Goal: Task Accomplishment & Management: Manage account settings

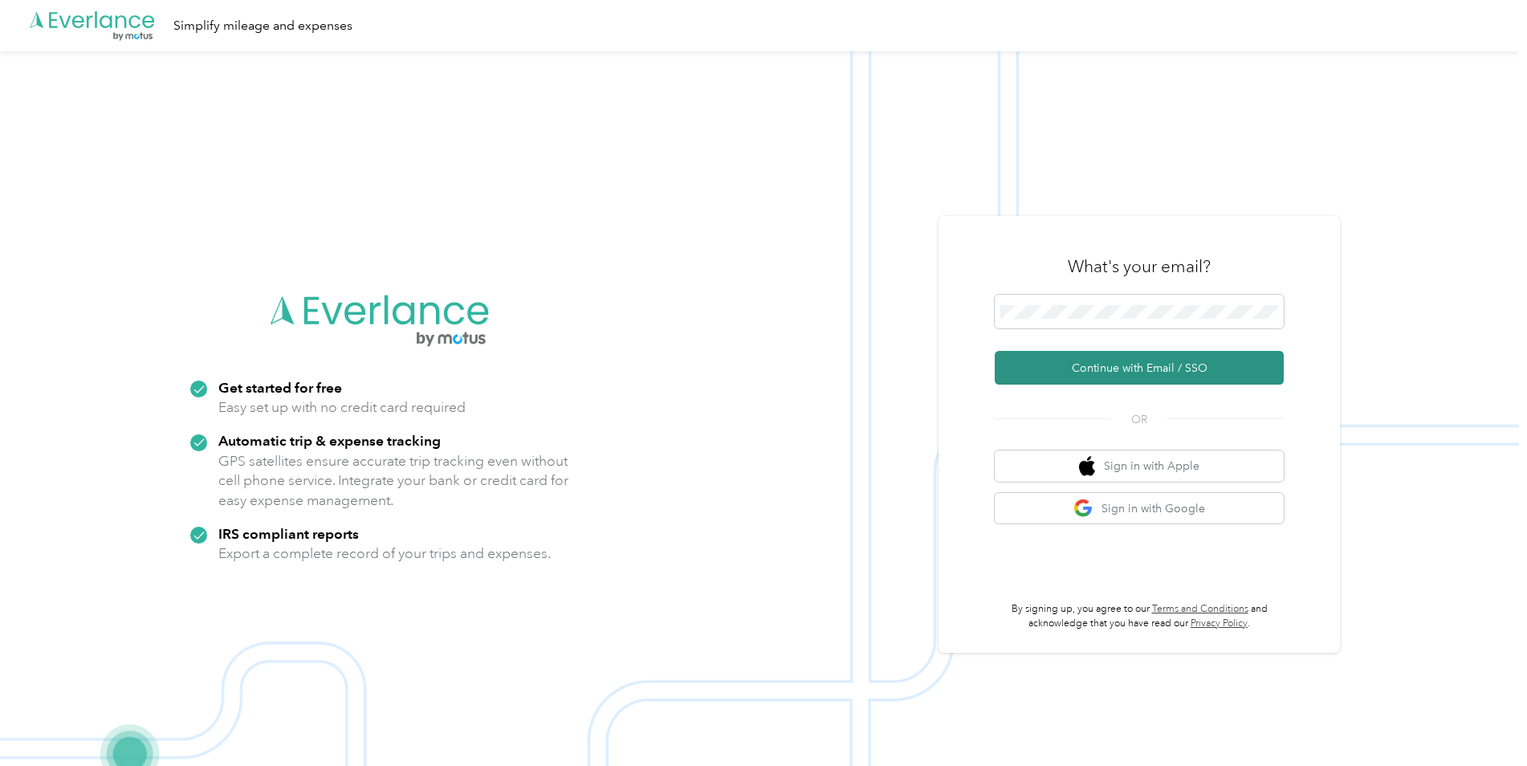
click at [1101, 369] on button "Continue with Email / SSO" at bounding box center [1139, 368] width 289 height 34
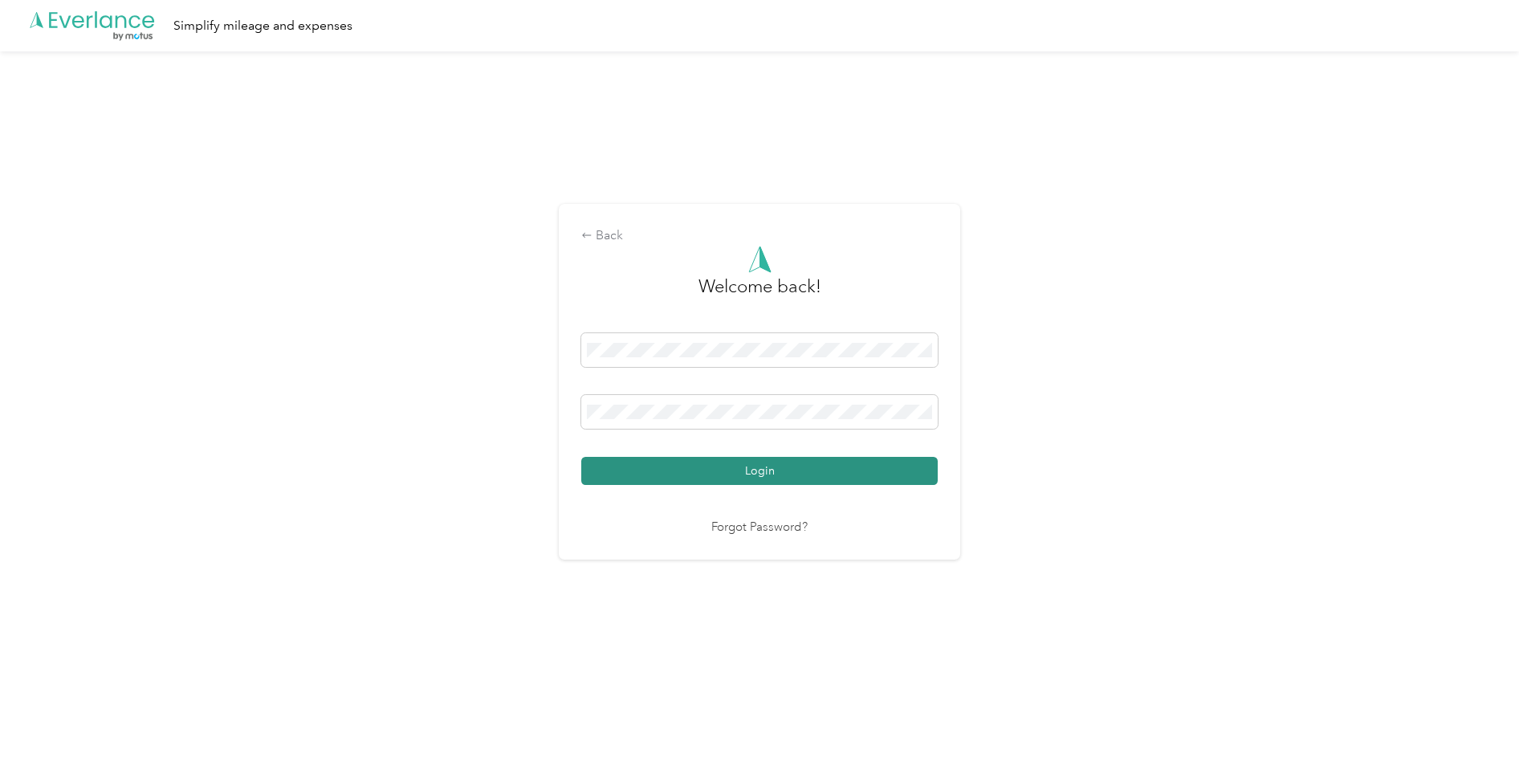
click at [722, 466] on button "Login" at bounding box center [759, 471] width 356 height 28
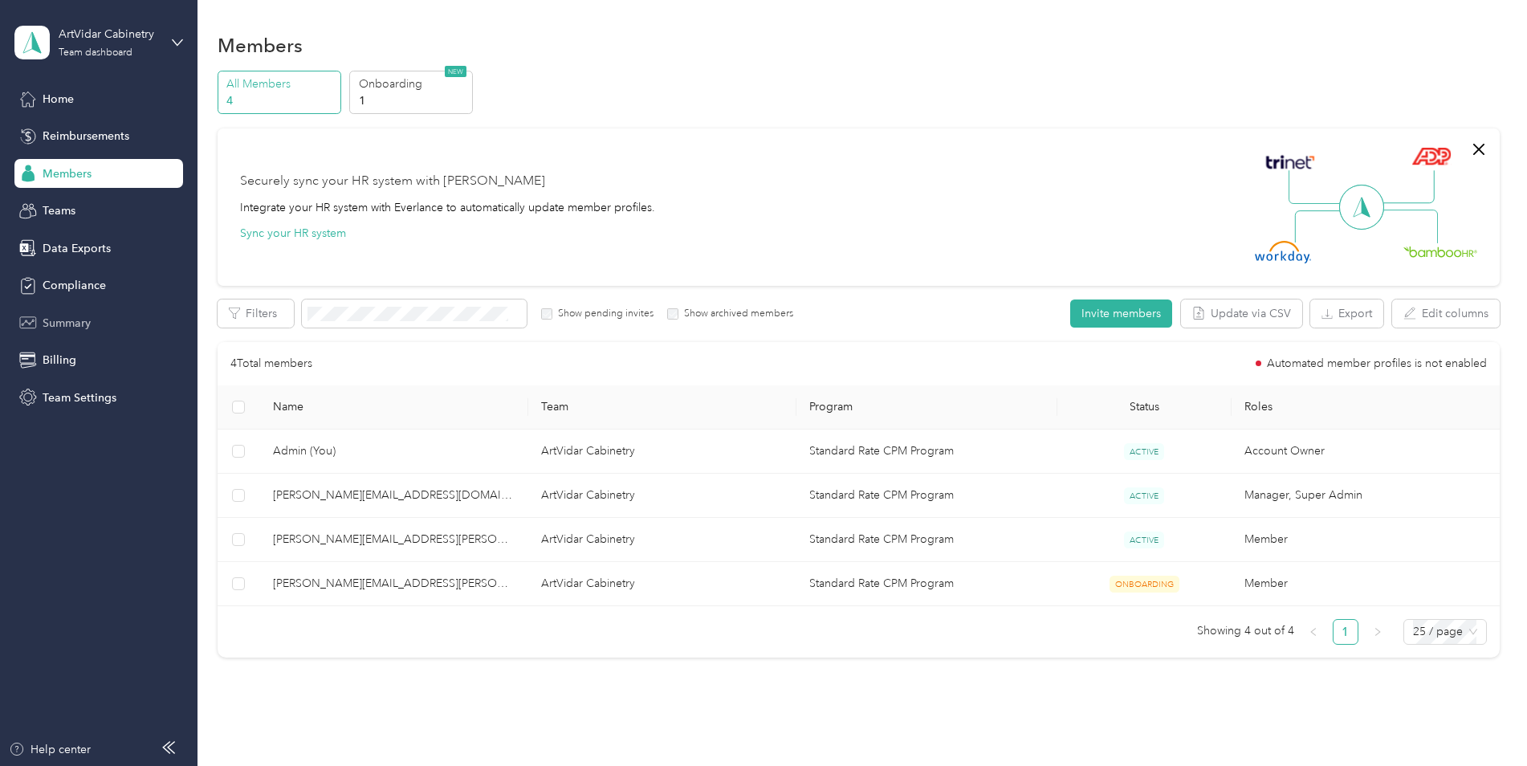
click at [64, 324] on span "Summary" at bounding box center [67, 323] width 48 height 17
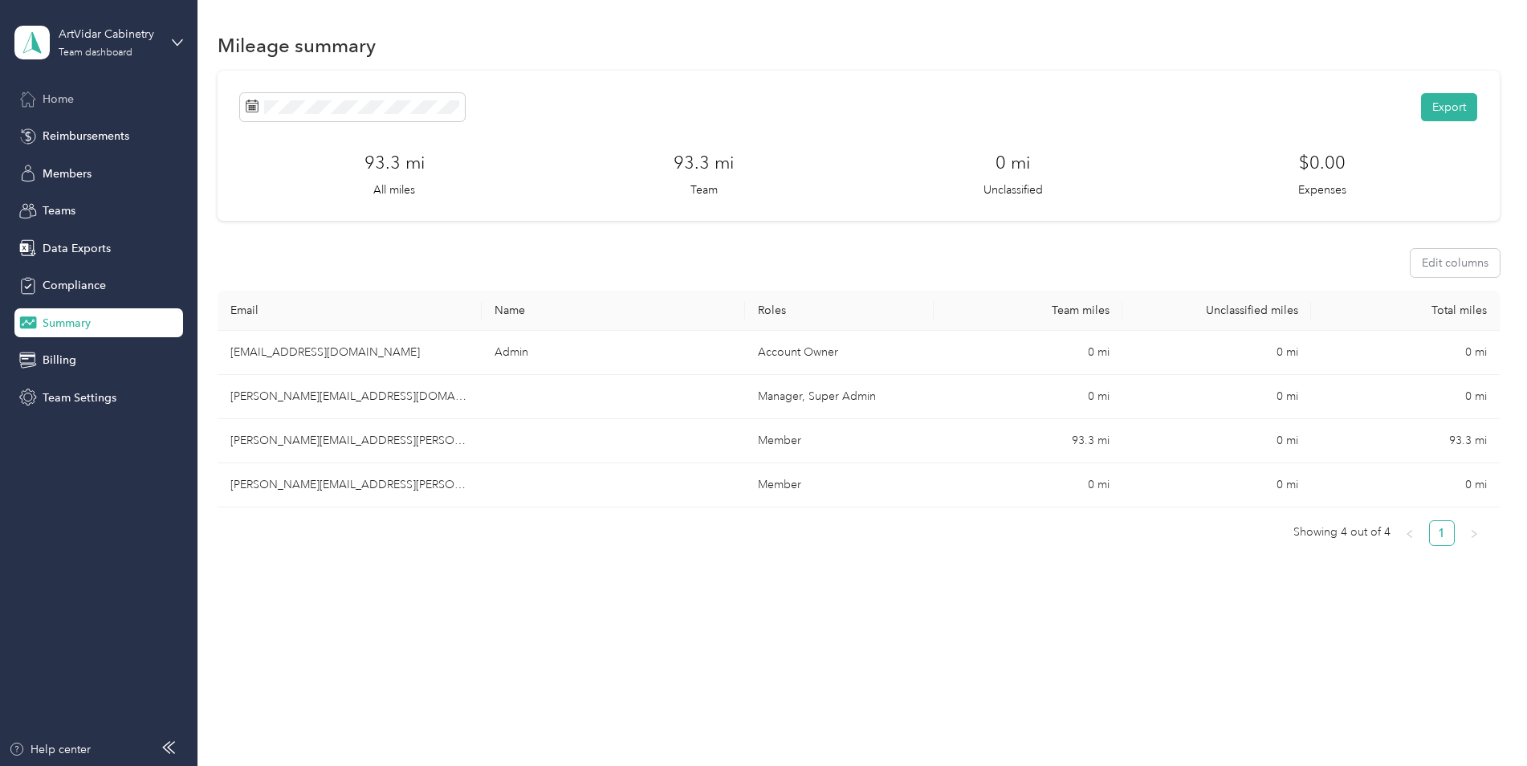
click at [78, 100] on div "Home" at bounding box center [98, 98] width 169 height 29
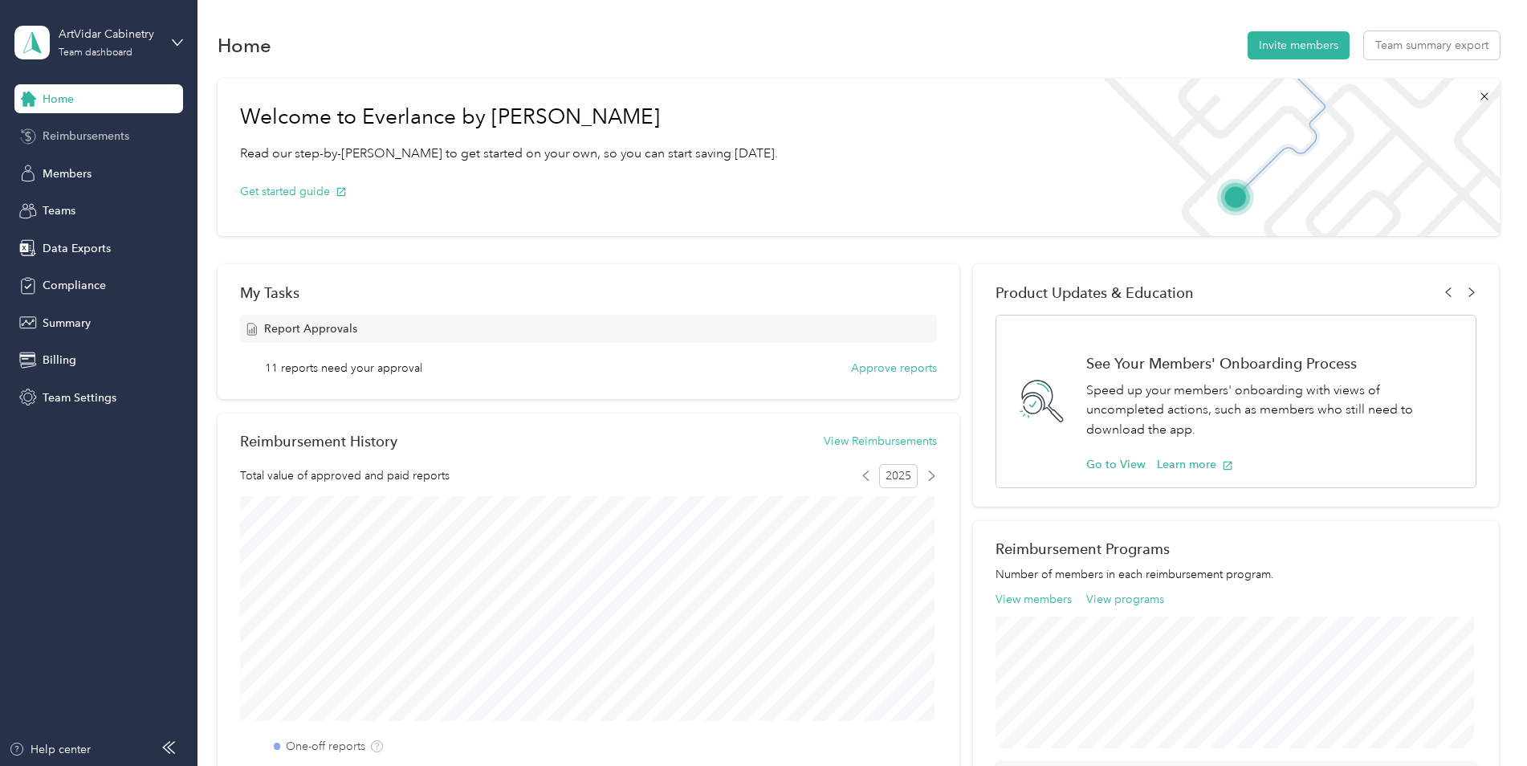
click at [66, 134] on span "Reimbursements" at bounding box center [86, 136] width 87 height 17
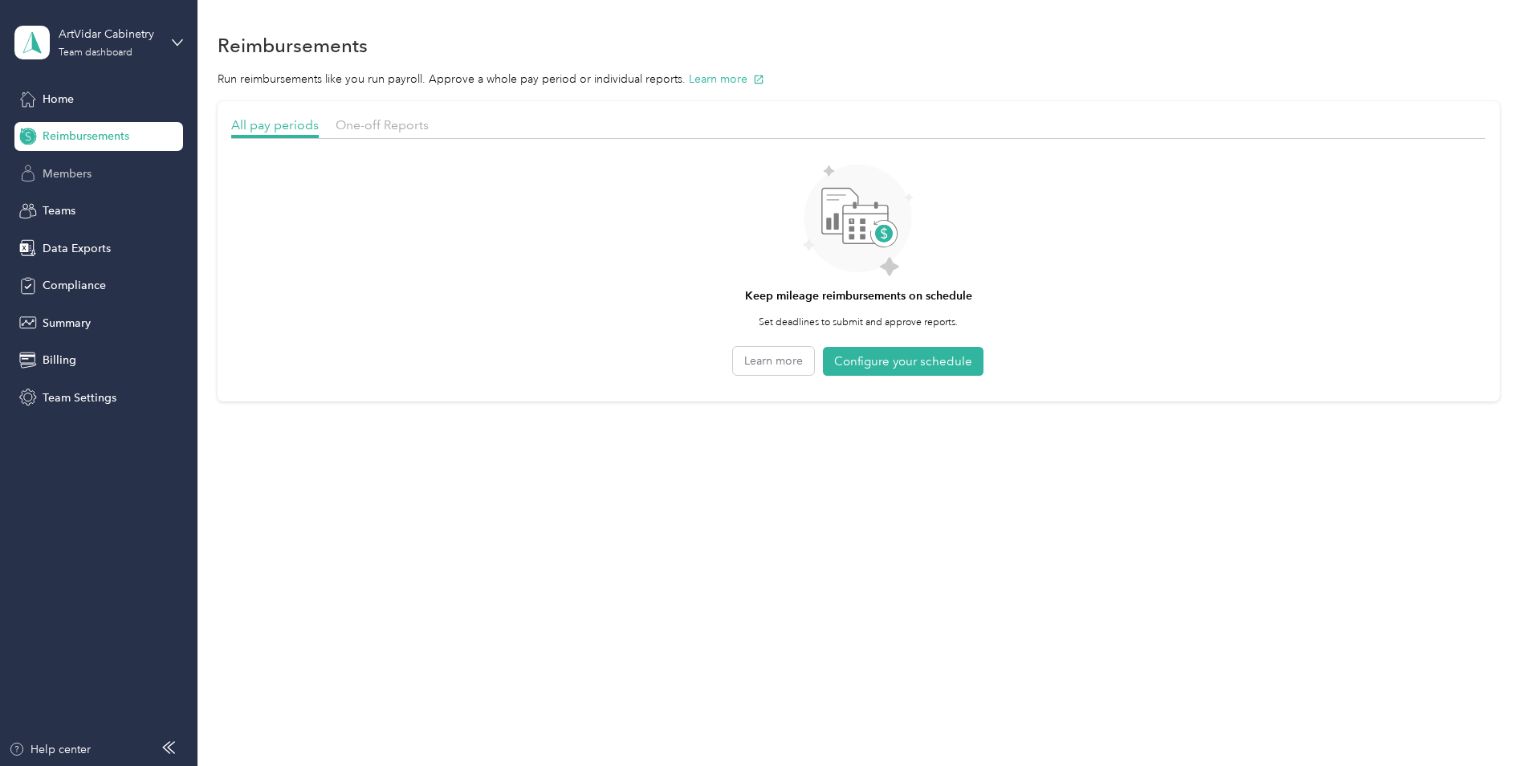
click at [75, 171] on span "Members" at bounding box center [67, 173] width 49 height 17
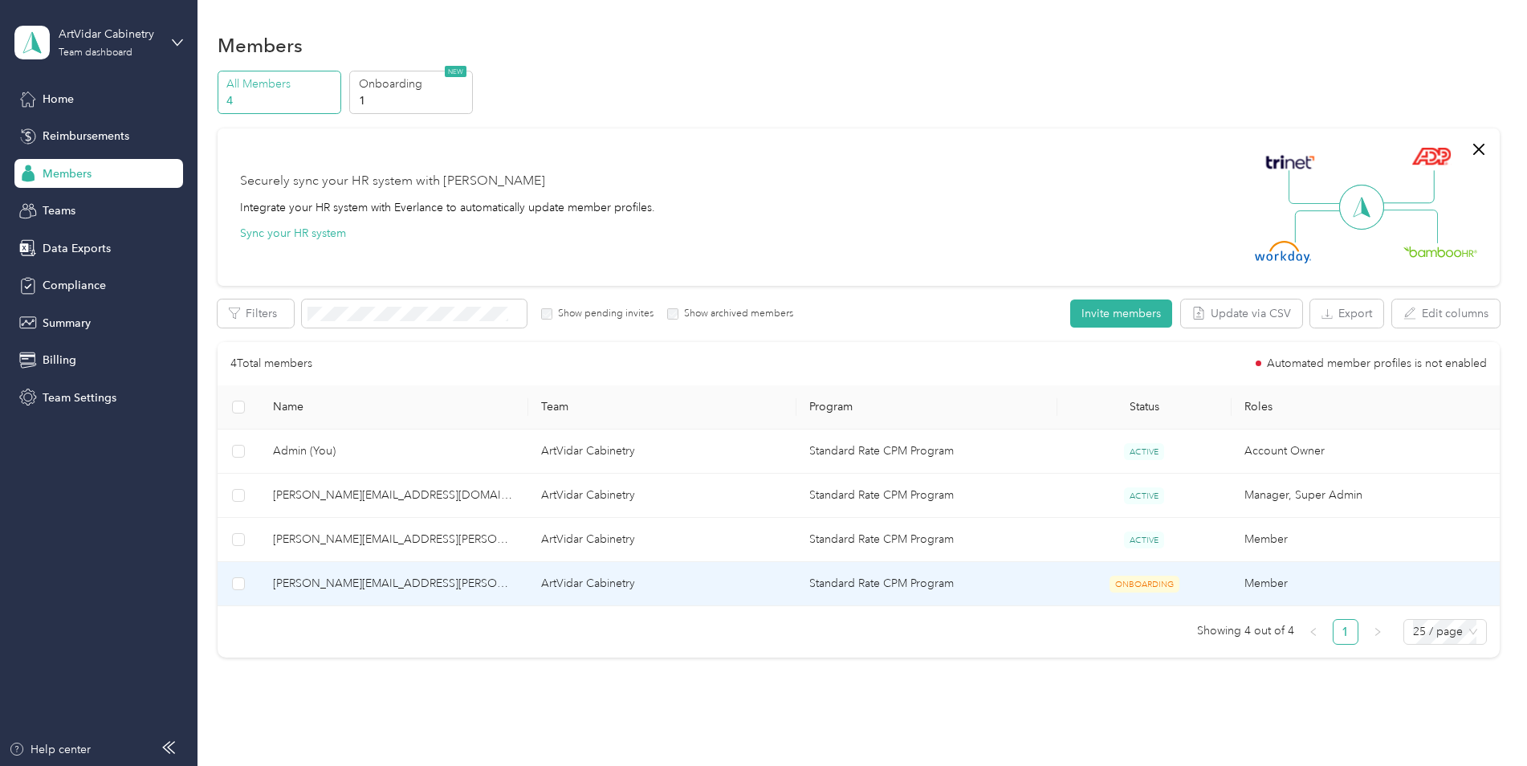
click at [476, 575] on span "[PERSON_NAME][EMAIL_ADDRESS][PERSON_NAME][DOMAIN_NAME]" at bounding box center [394, 584] width 242 height 18
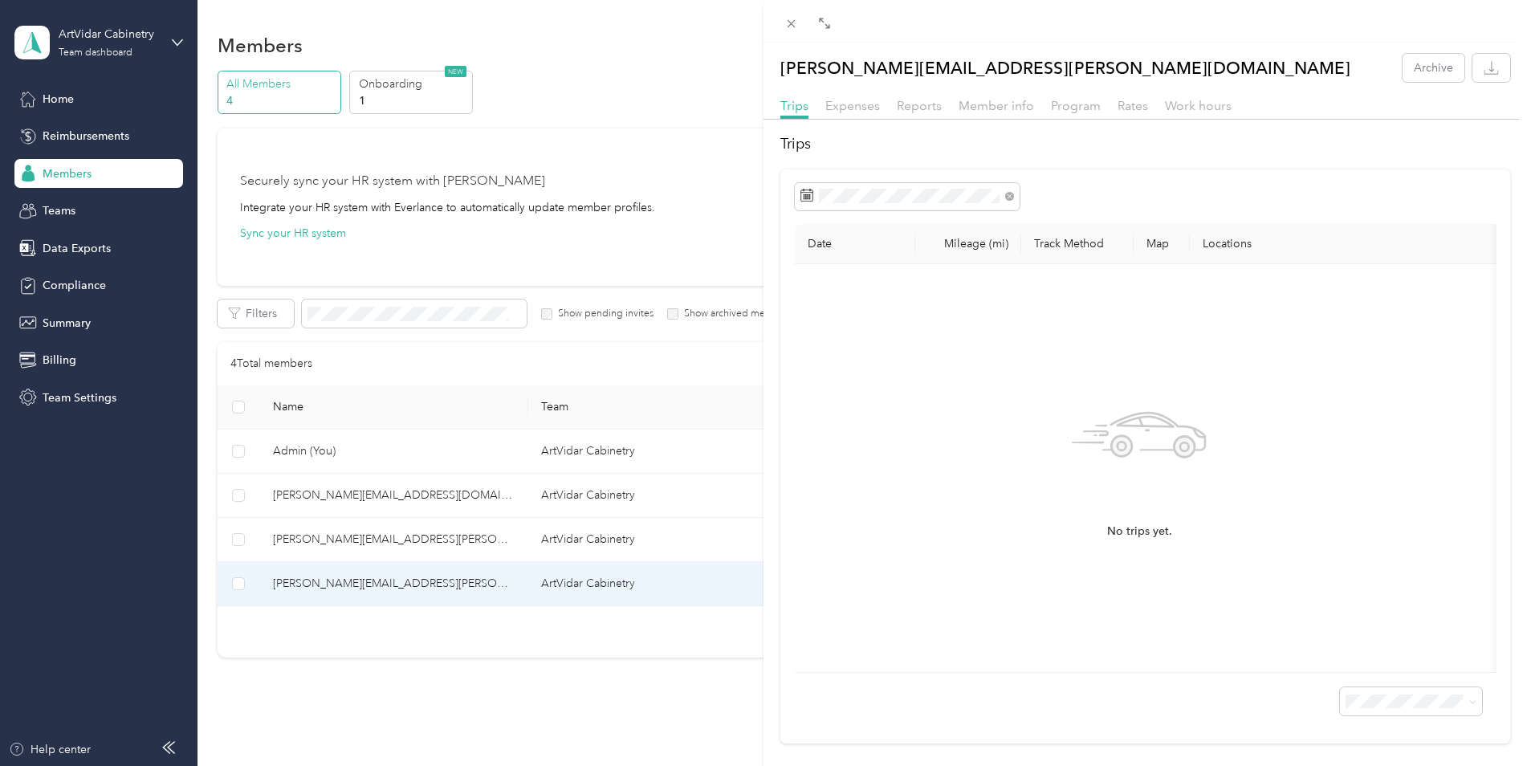
click at [390, 544] on div "nathan.crawford@artvidarcabinetry.com Archive Trips Expenses Reports Member inf…" at bounding box center [763, 383] width 1527 height 766
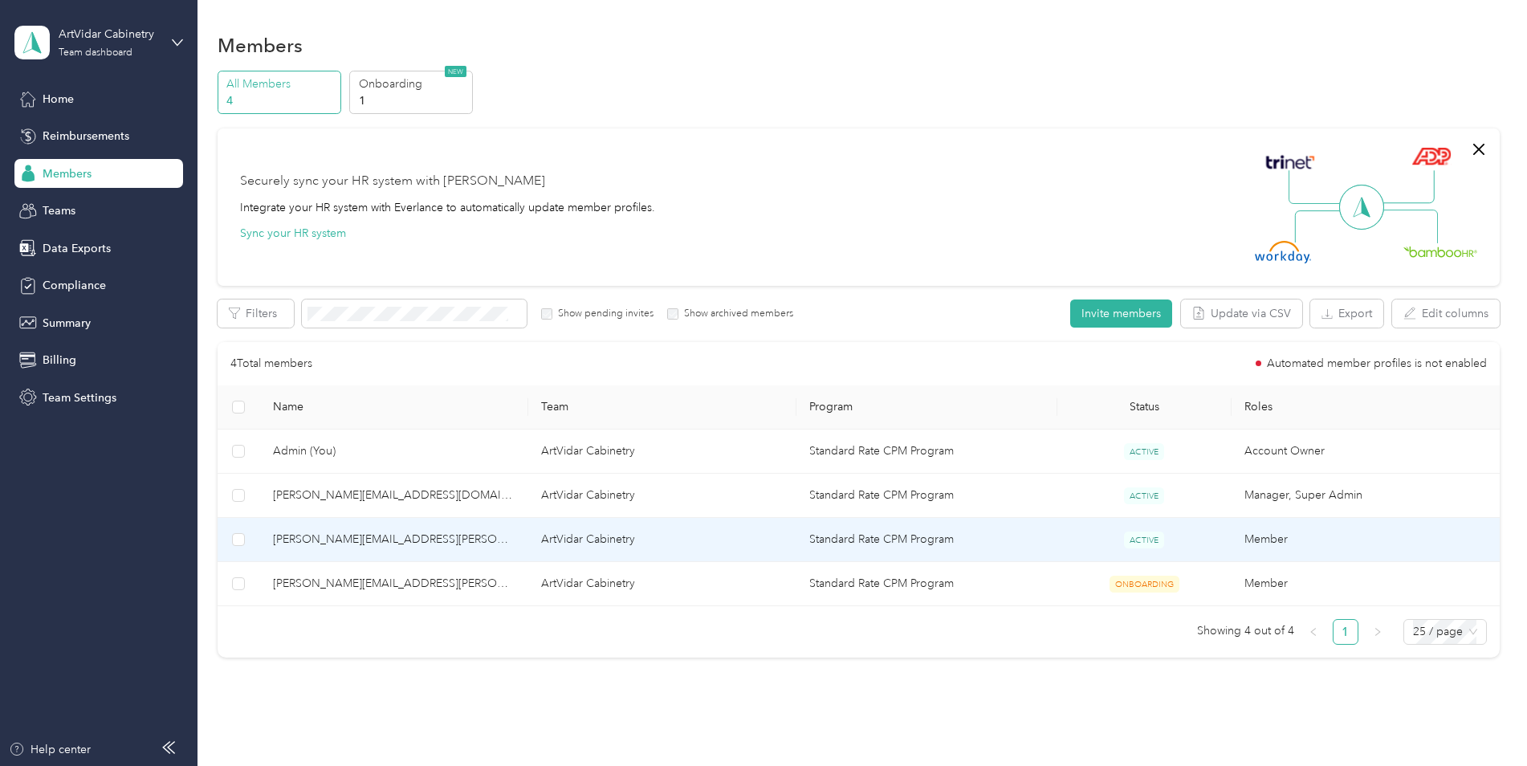
click at [397, 542] on span "tony.yang@artvidarcabinetry.com" at bounding box center [394, 540] width 242 height 18
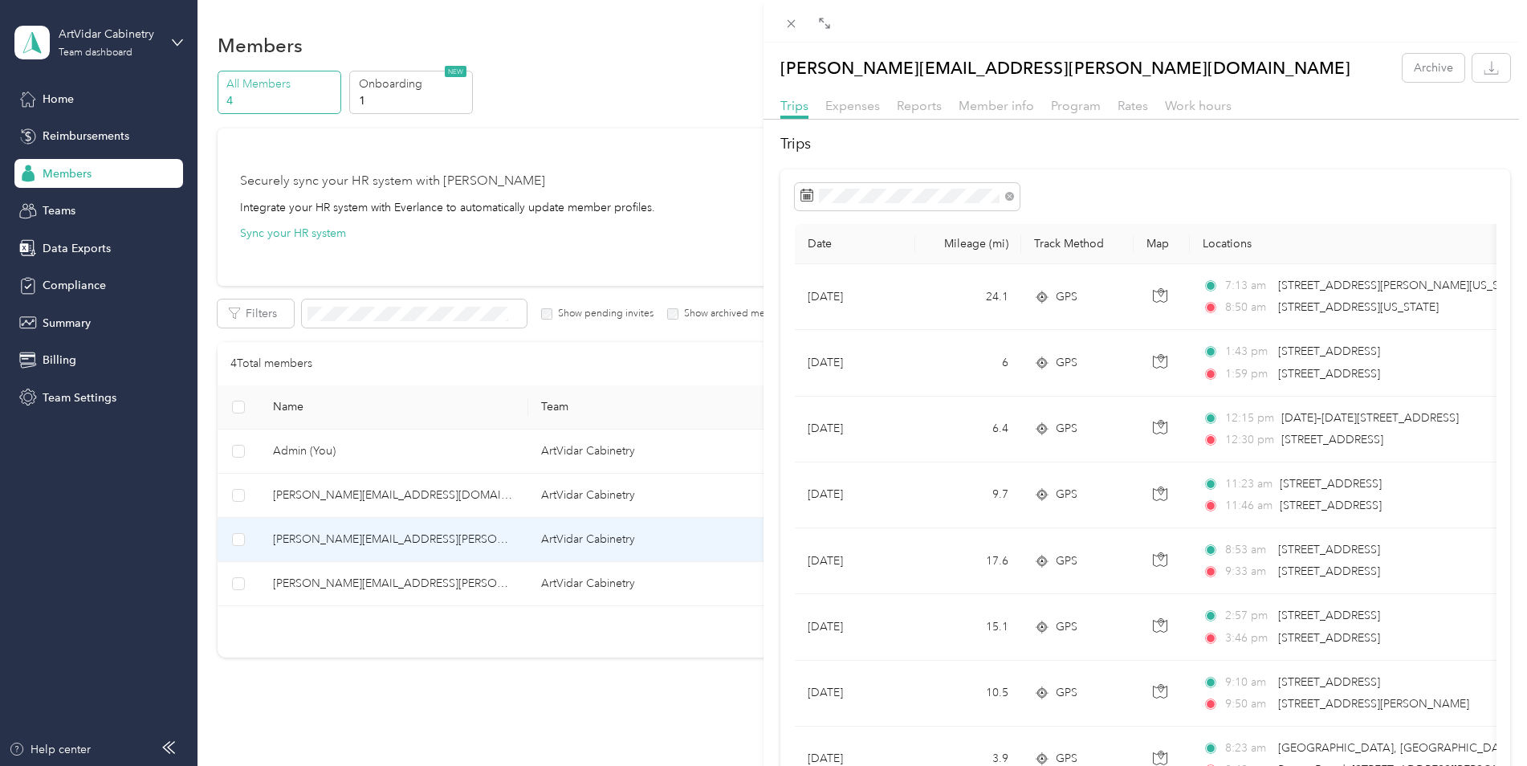
click at [459, 580] on div "tony.yang@artvidarcabinetry.com Archive Trips Expenses Reports Member info Prog…" at bounding box center [763, 383] width 1527 height 766
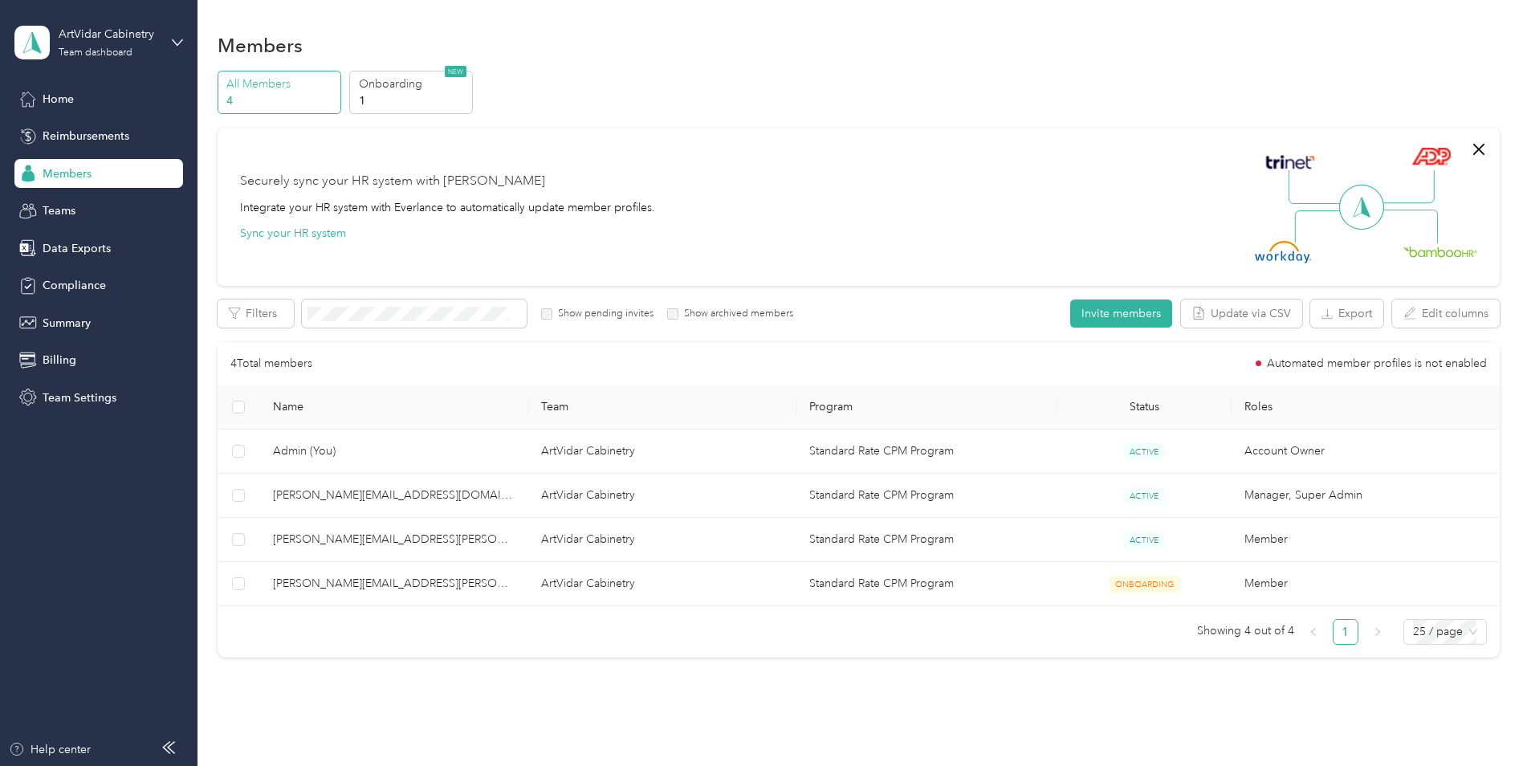
click at [503, 581] on div at bounding box center [763, 383] width 1527 height 766
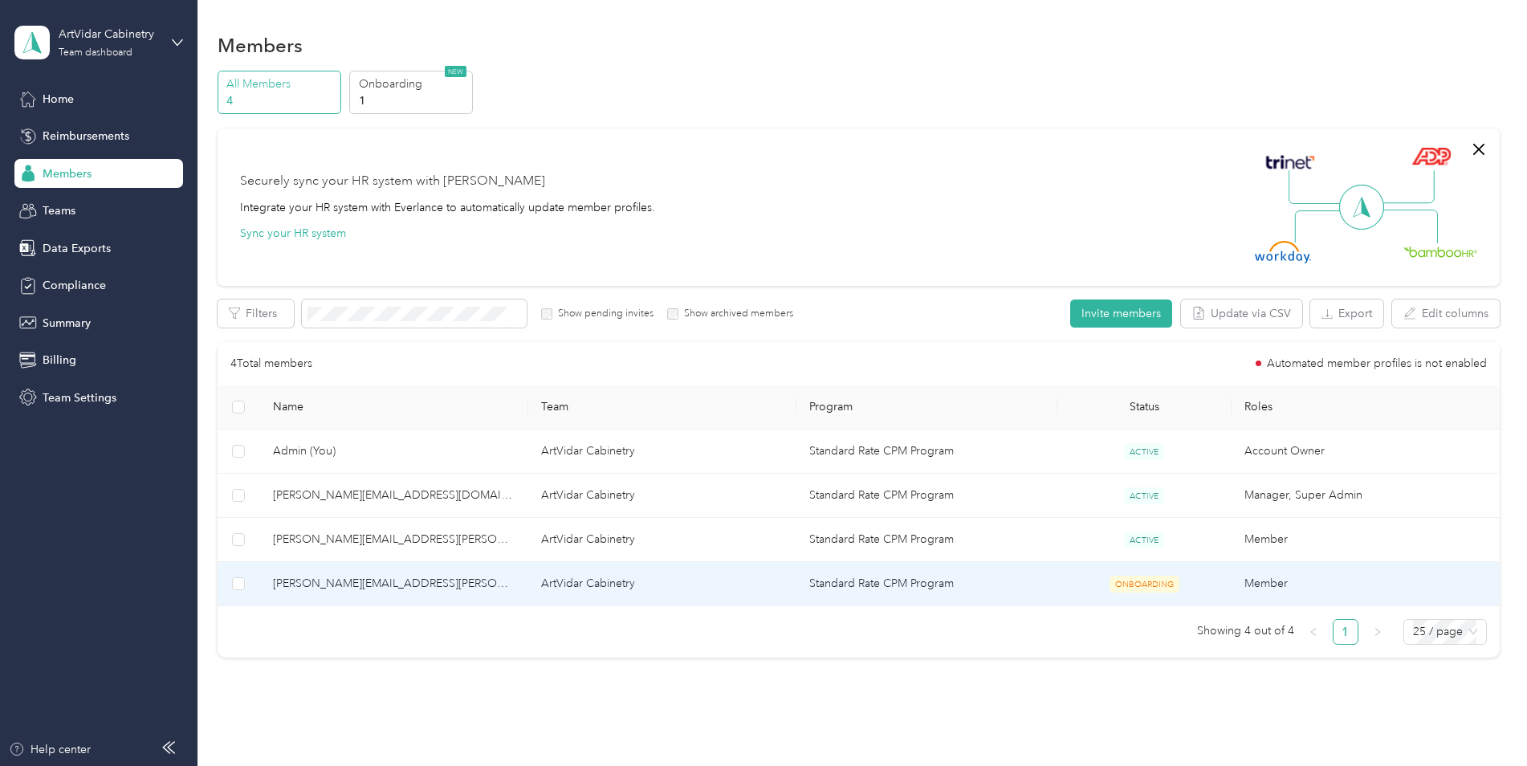
click at [1277, 586] on td "Member" at bounding box center [1366, 584] width 268 height 44
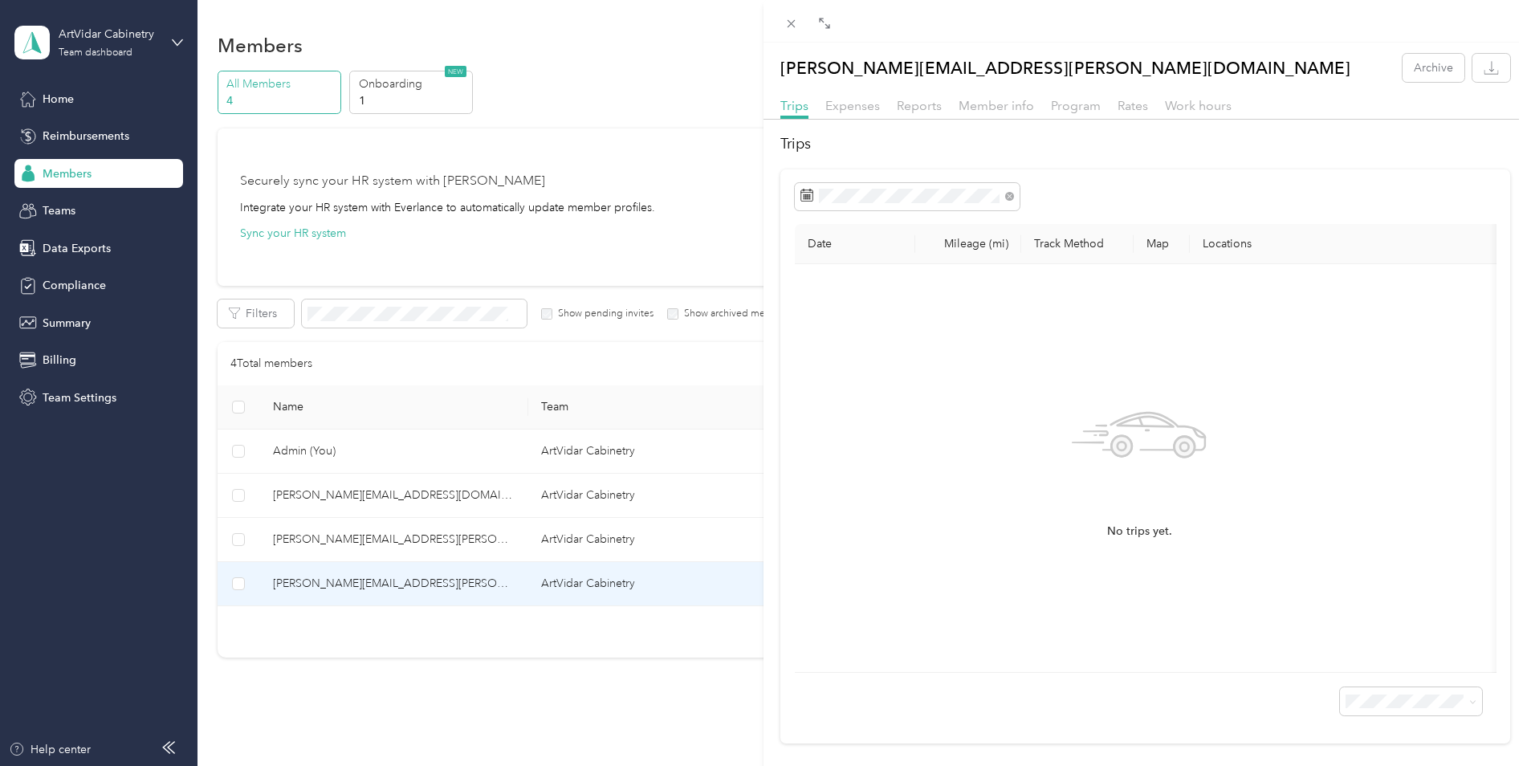
click at [522, 629] on div "nathan.crawford@artvidarcabinetry.com Archive Trips Expenses Reports Member inf…" at bounding box center [763, 383] width 1527 height 766
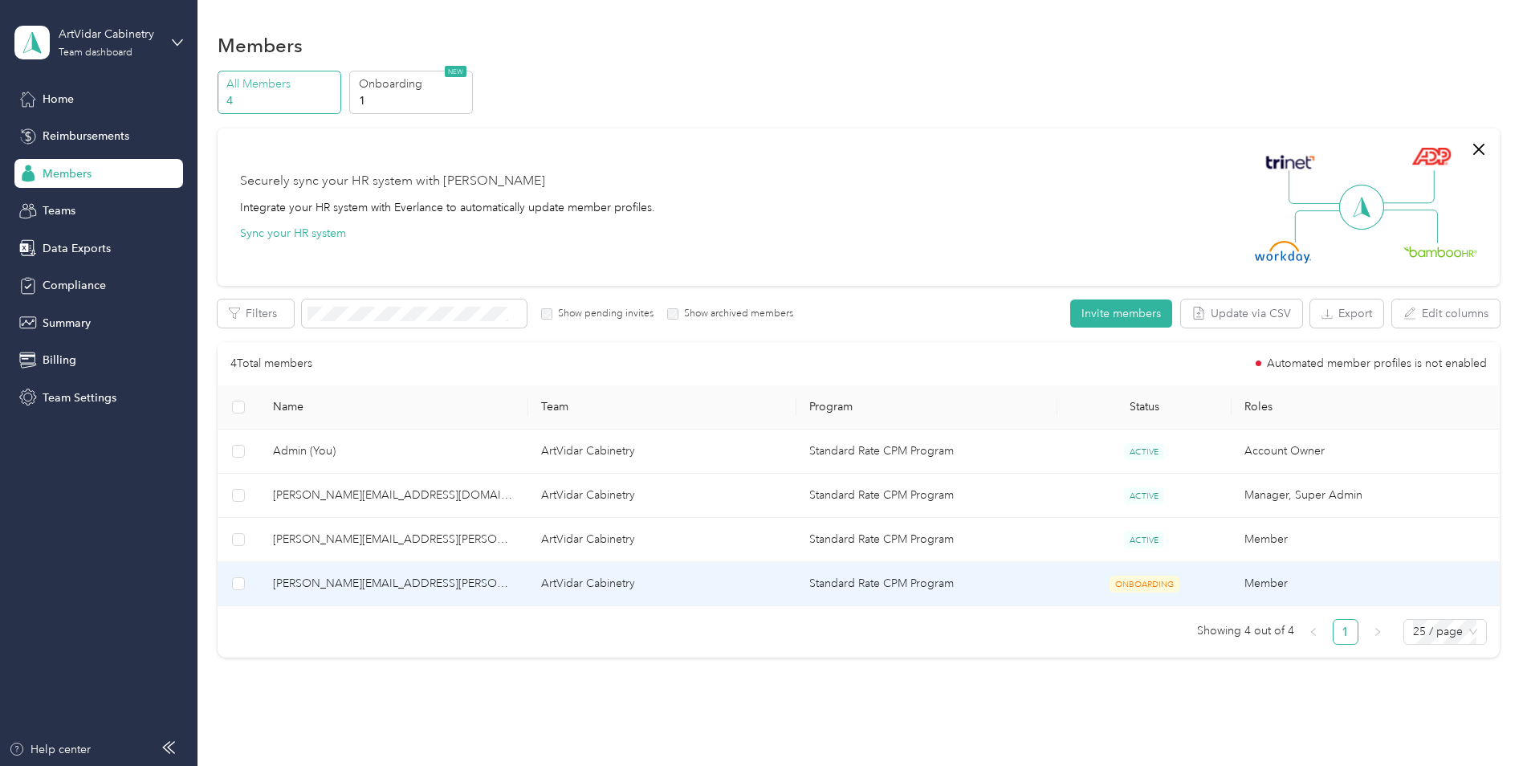
click at [1004, 583] on td "Standard Rate CPM Program" at bounding box center [926, 584] width 261 height 44
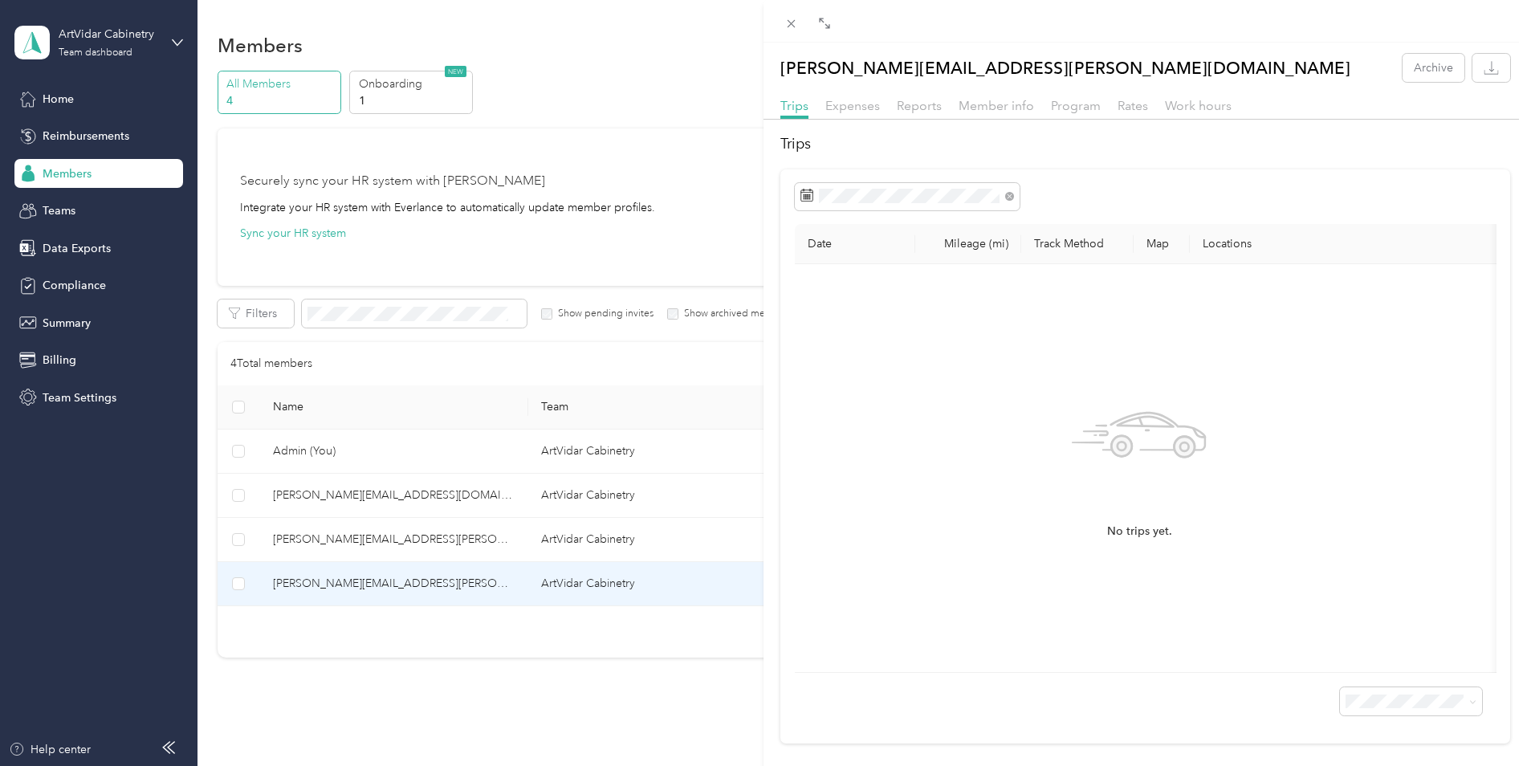
click at [730, 191] on div "nathan.crawford@artvidarcabinetry.com Archive Trips Expenses Reports Member inf…" at bounding box center [763, 383] width 1527 height 766
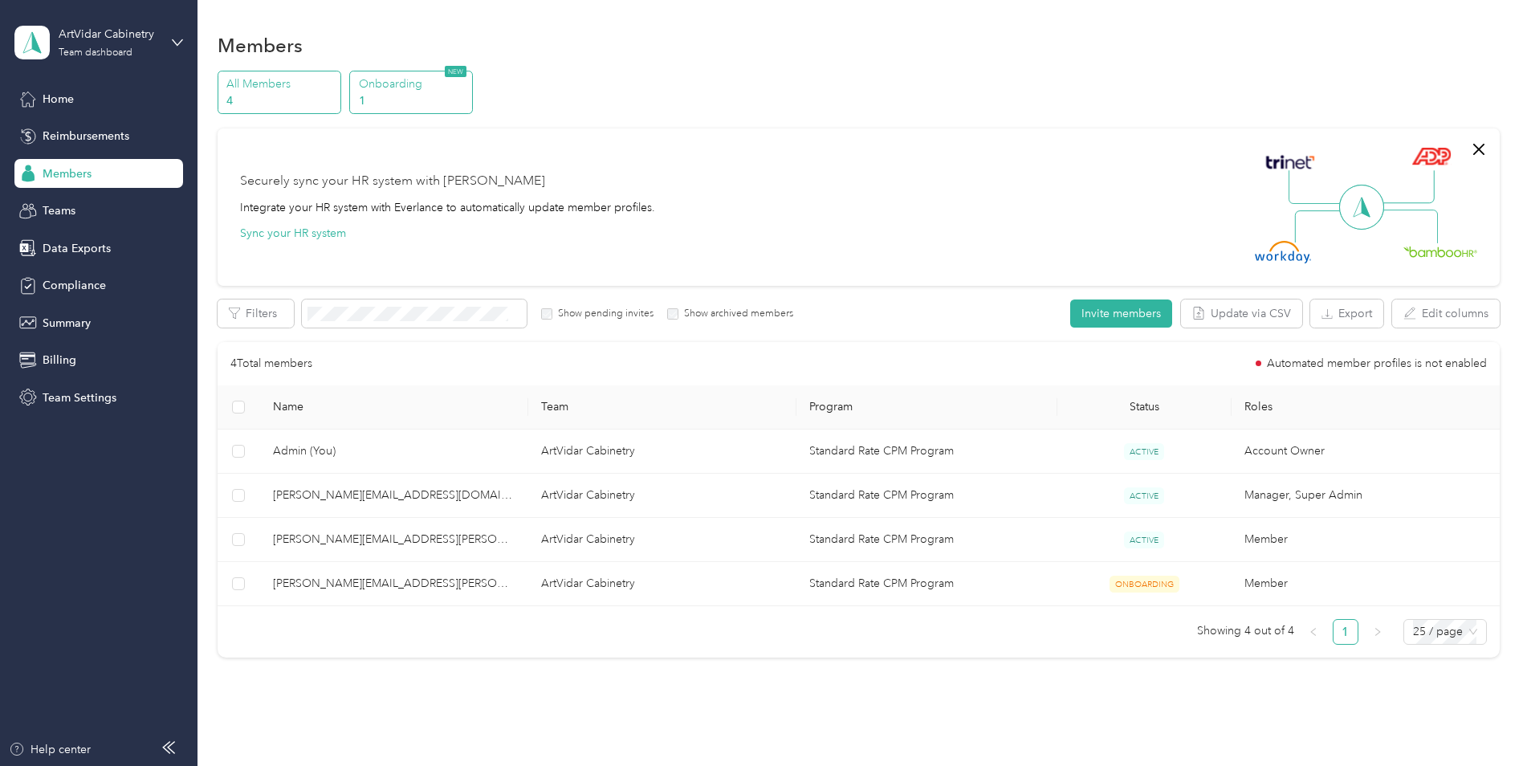
click at [387, 95] on p "1" at bounding box center [413, 100] width 109 height 17
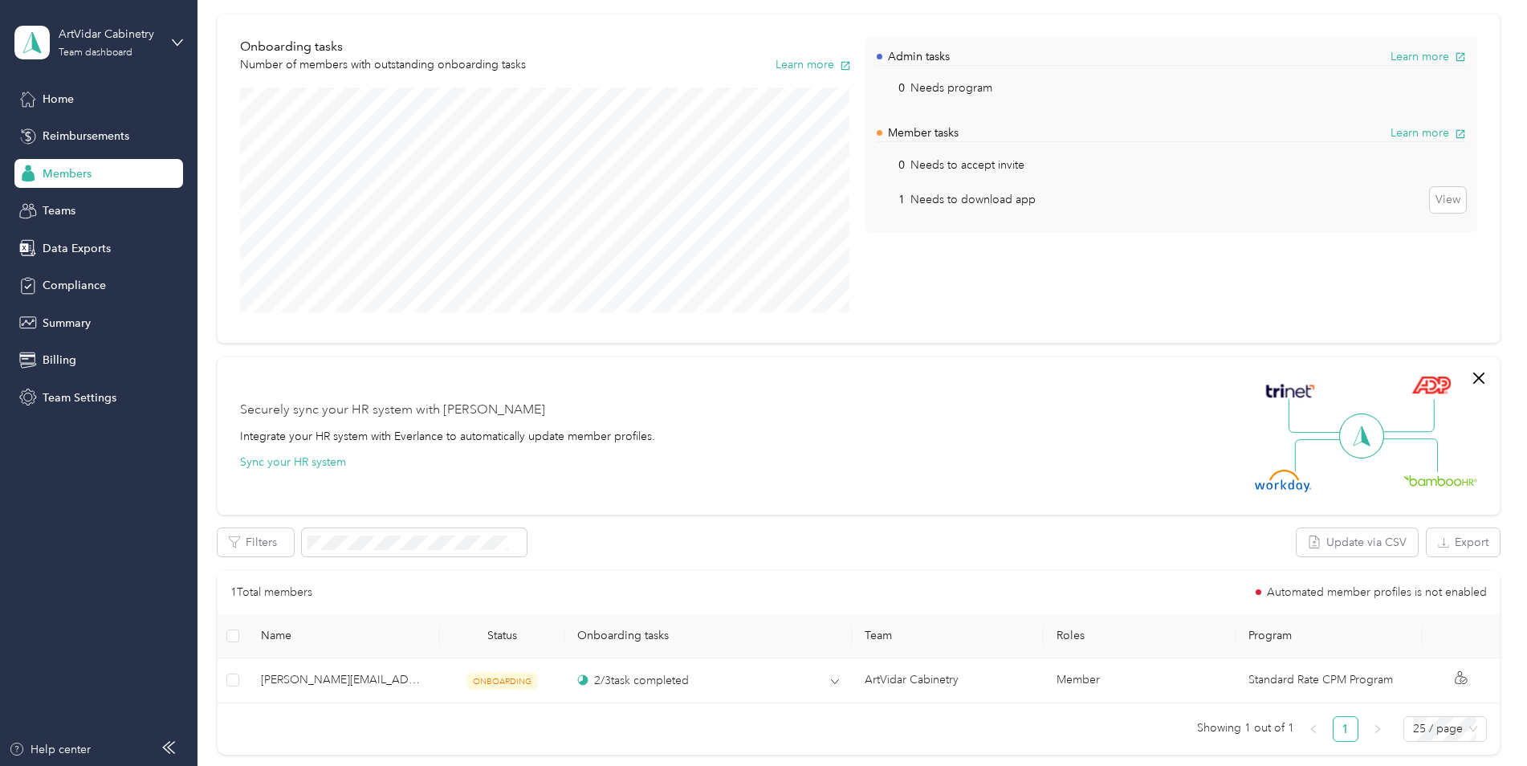
scroll to position [283, 0]
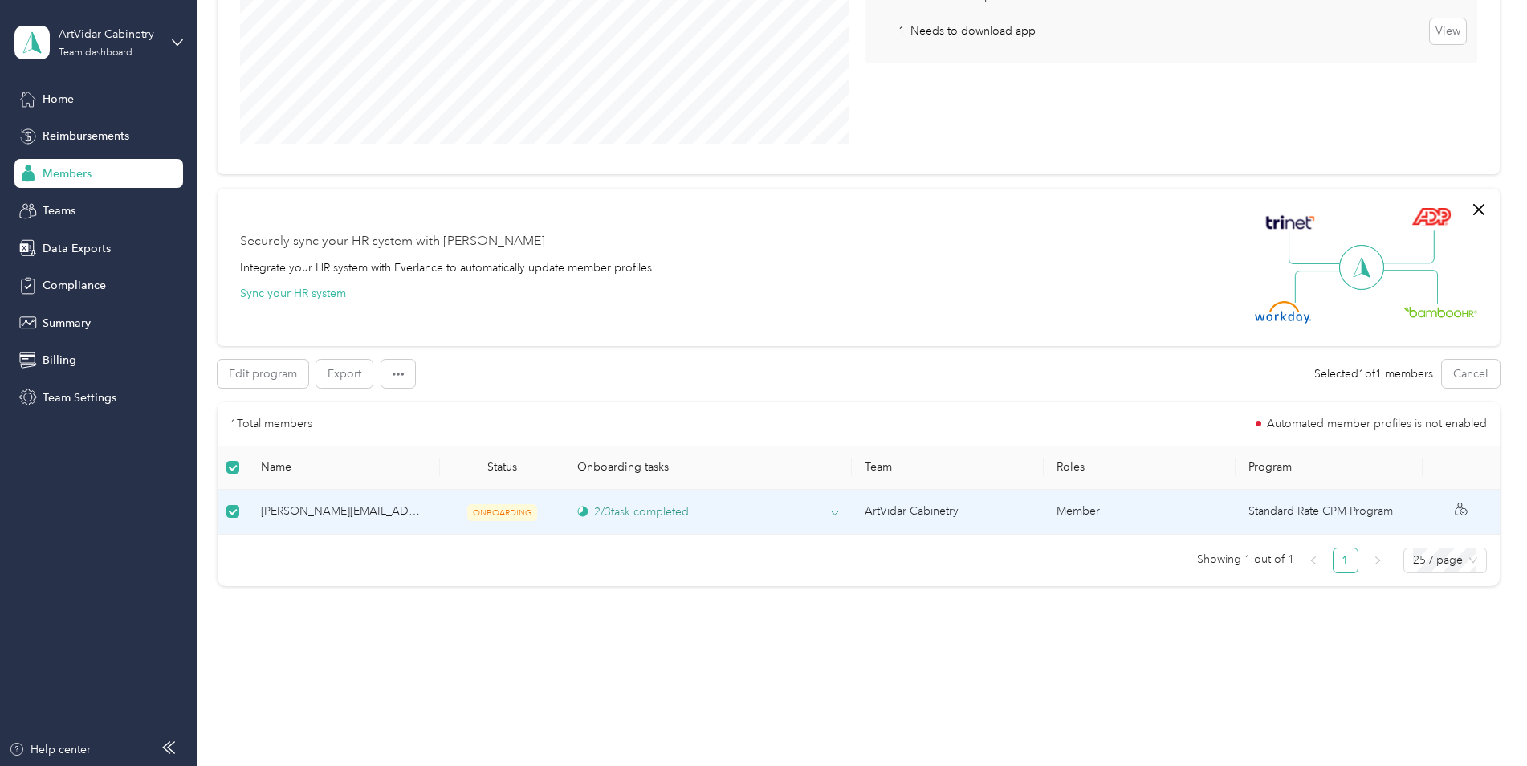
click at [820, 508] on div "2 / 3 task completed" at bounding box center [708, 511] width 262 height 17
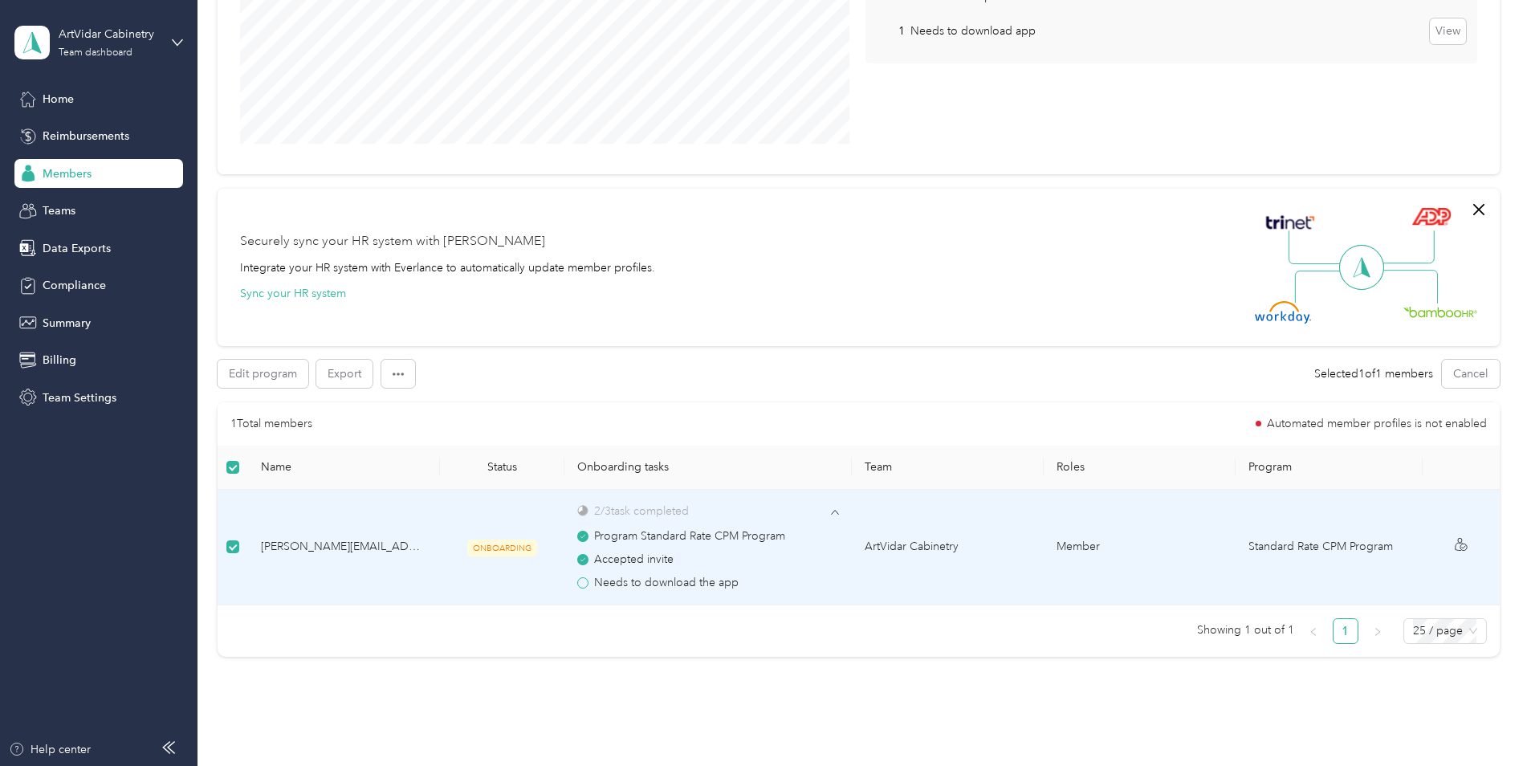
click at [682, 588] on span "Needs to download the app" at bounding box center [666, 583] width 145 height 18
click at [584, 585] on span at bounding box center [582, 582] width 11 height 11
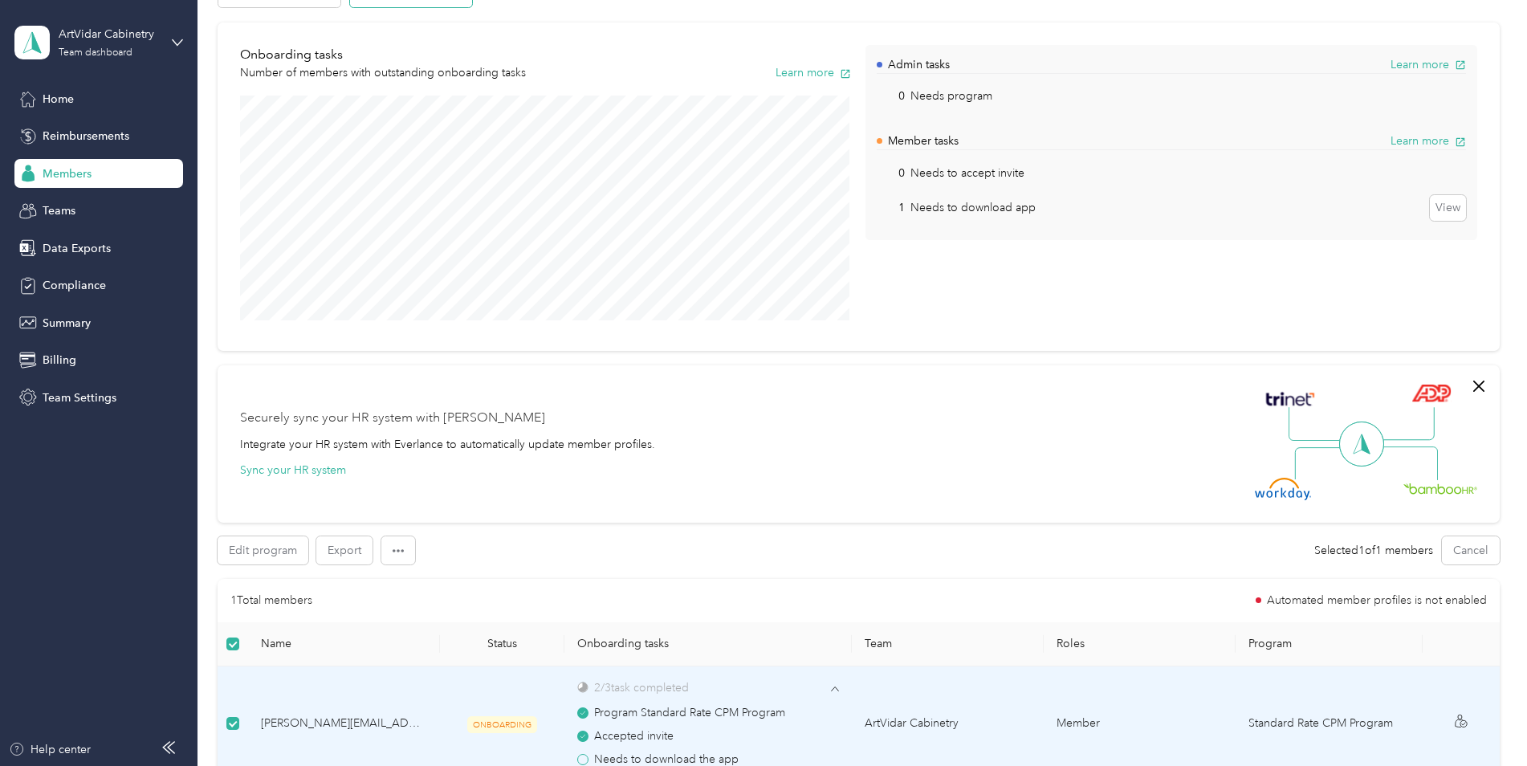
scroll to position [0, 0]
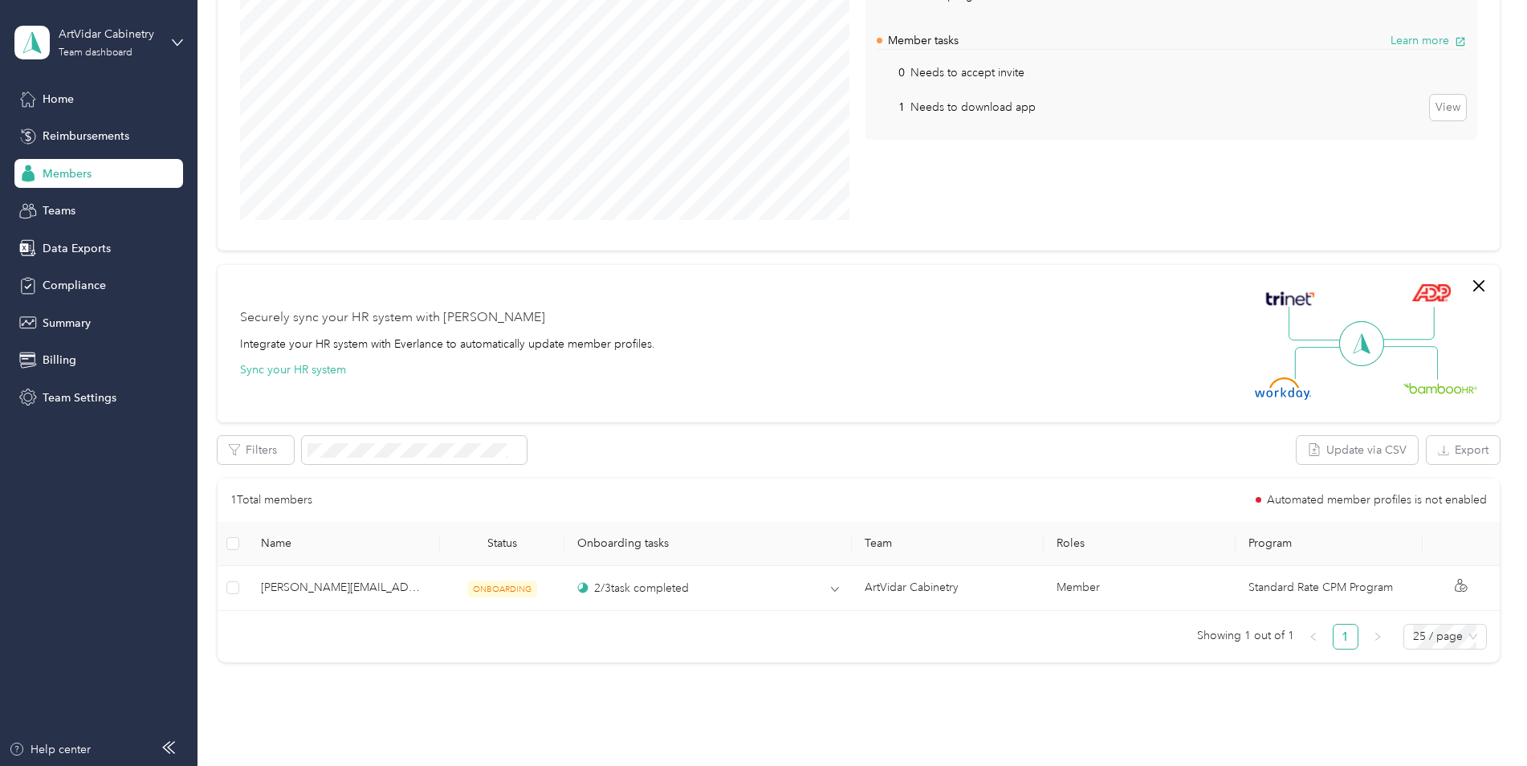
scroll to position [241, 0]
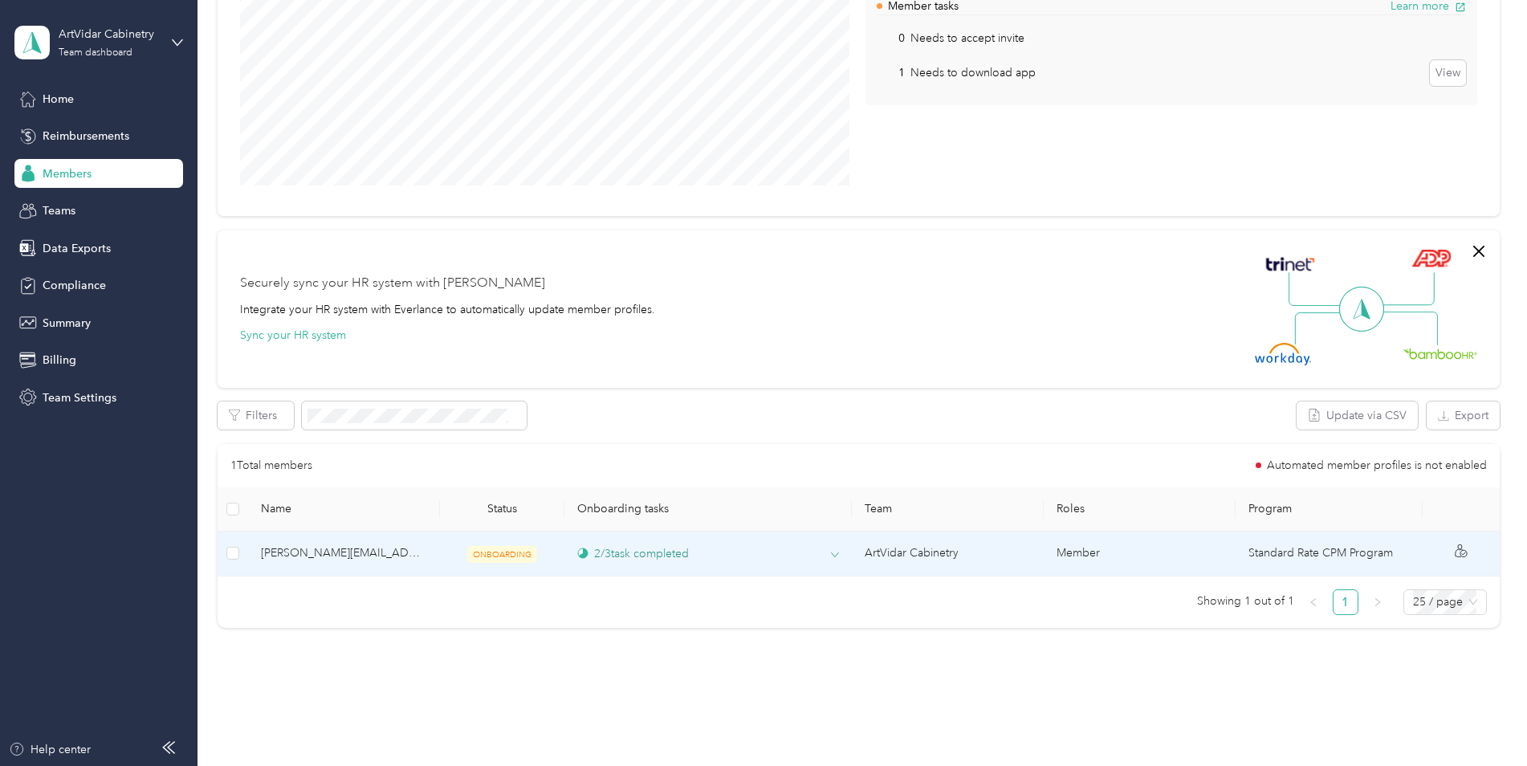
click at [613, 552] on div "2 / 3 task completed" at bounding box center [633, 553] width 112 height 17
